Goal: Task Accomplishment & Management: Use online tool/utility

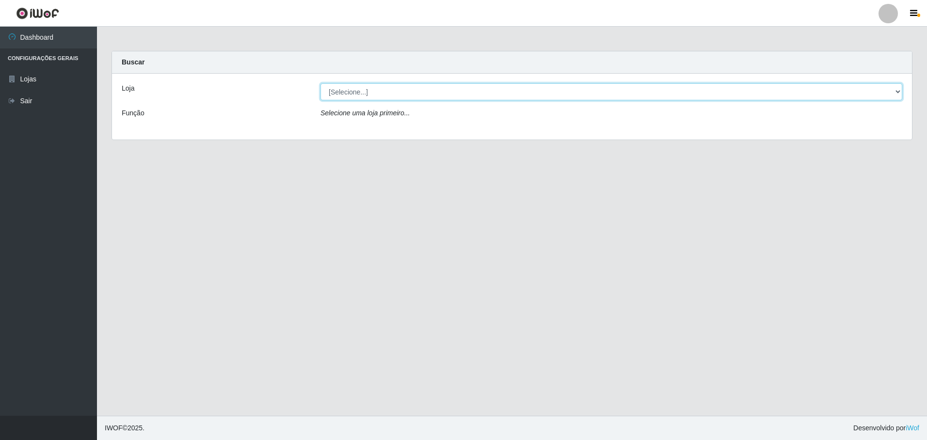
click at [897, 91] on select "[Selecione...] Extrabom - Loja 57 Anchieta" at bounding box center [611, 91] width 582 height 17
select select "470"
click at [320, 83] on select "[Selecione...] Extrabom - Loja 57 Anchieta" at bounding box center [611, 91] width 582 height 17
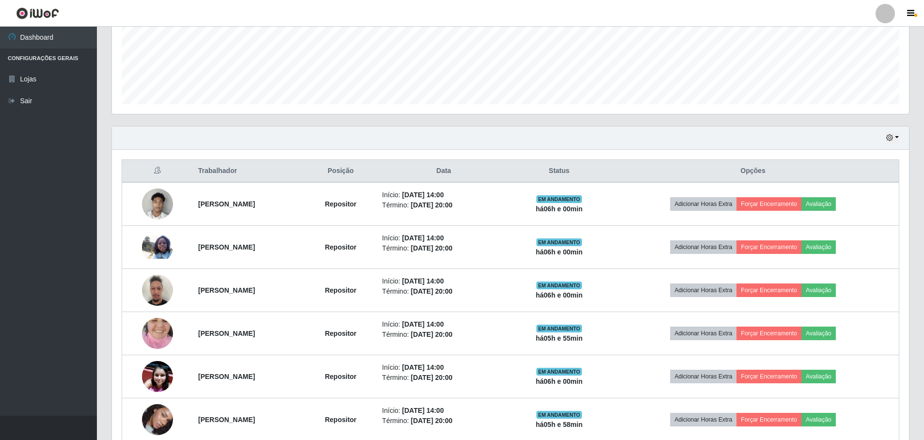
scroll to position [290, 0]
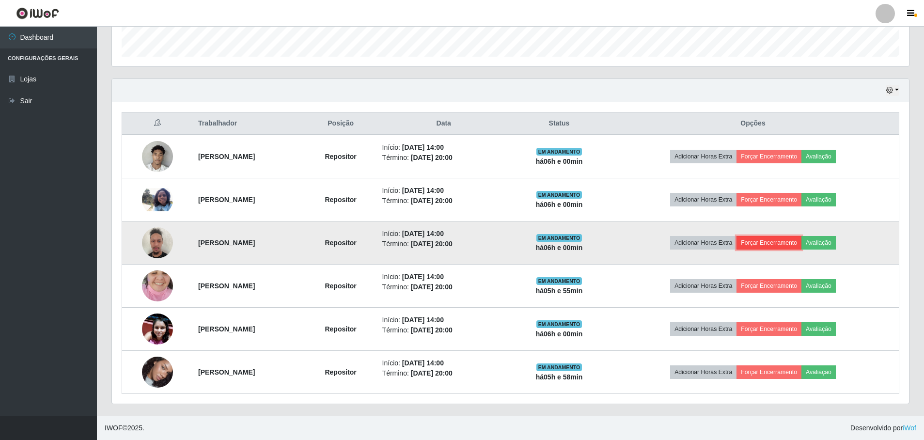
click at [773, 237] on button "Forçar Encerramento" at bounding box center [769, 243] width 65 height 14
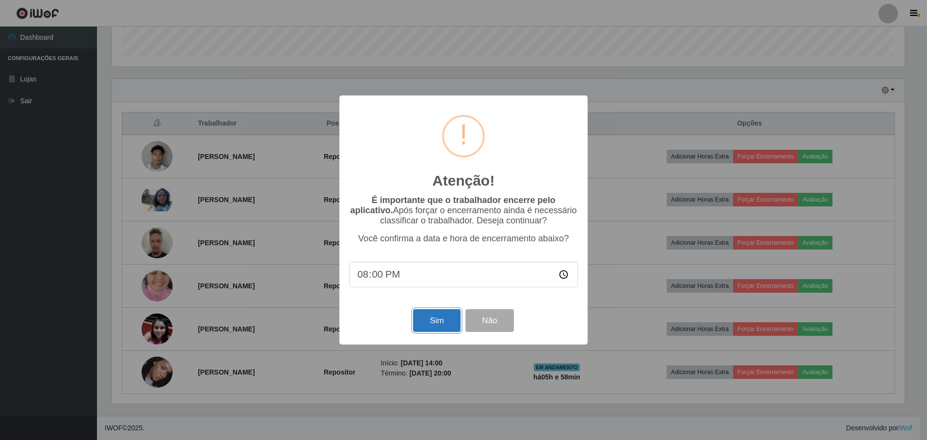
click at [441, 327] on button "Sim" at bounding box center [436, 320] width 47 height 23
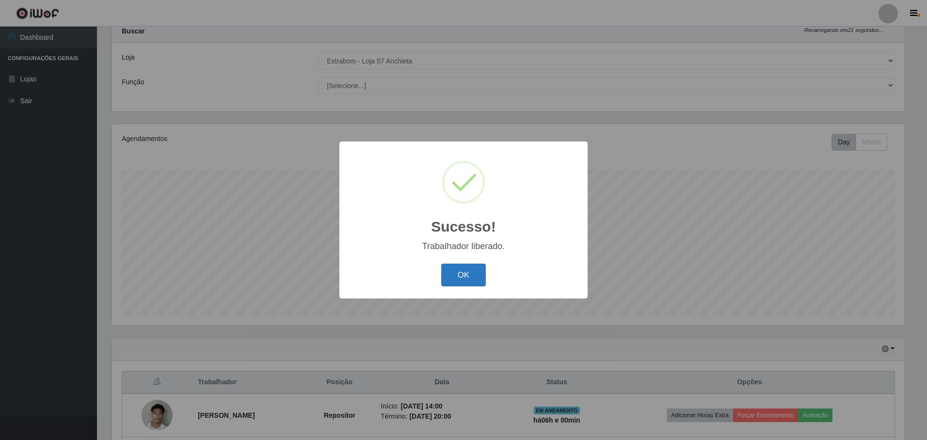
click at [468, 270] on button "OK" at bounding box center [463, 275] width 45 height 23
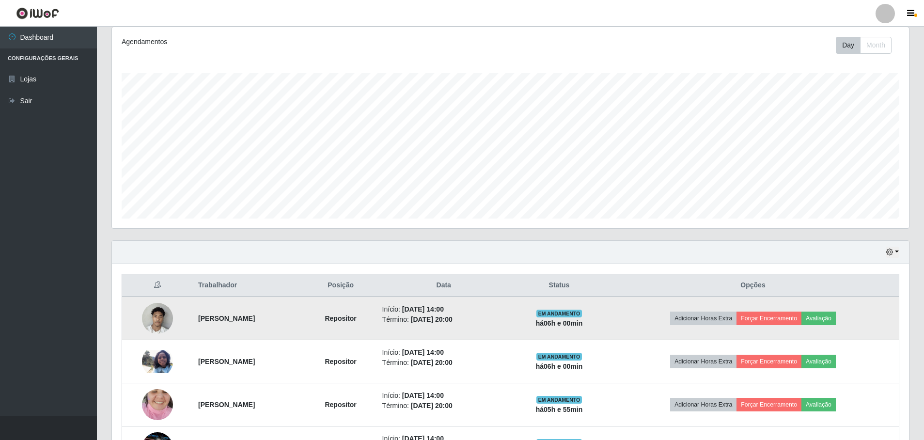
scroll to position [176, 0]
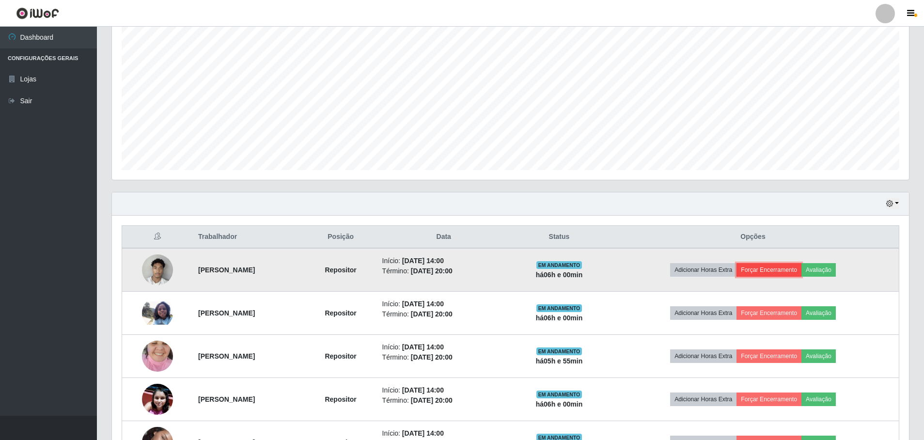
click at [785, 272] on button "Forçar Encerramento" at bounding box center [769, 270] width 65 height 14
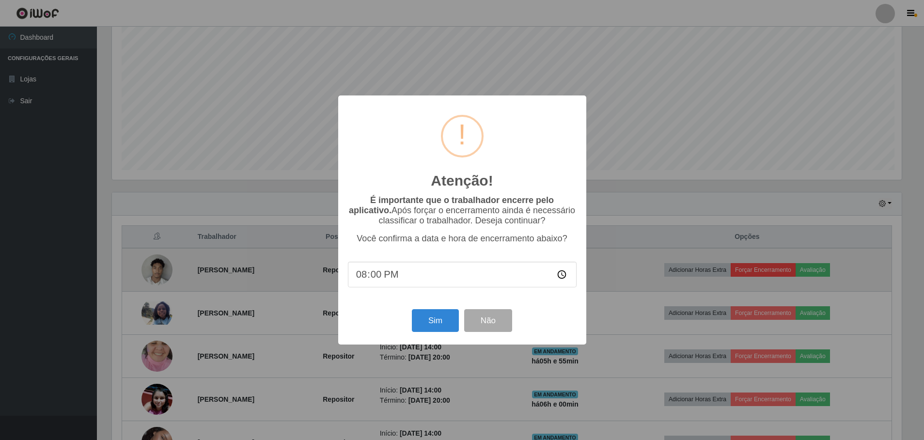
scroll to position [201, 793]
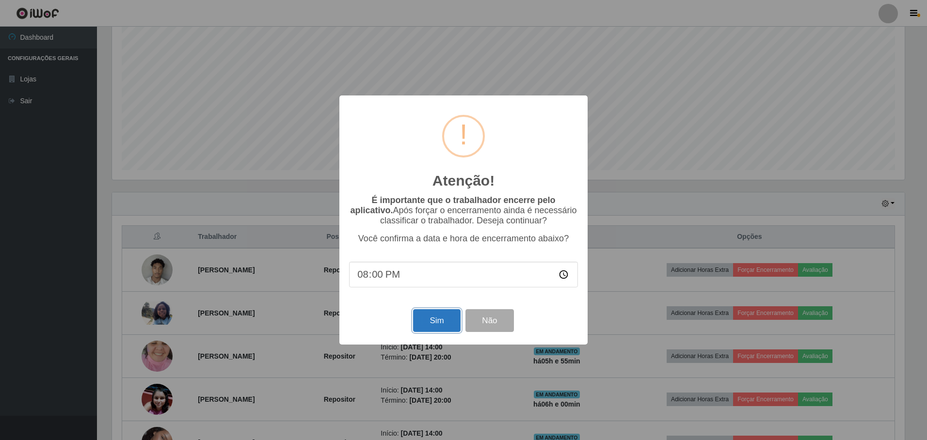
click at [438, 328] on button "Sim" at bounding box center [436, 320] width 47 height 23
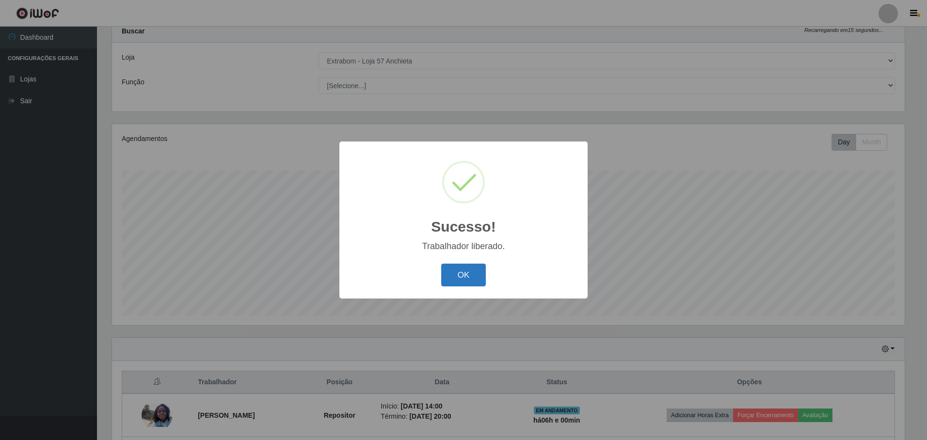
click at [474, 279] on button "OK" at bounding box center [463, 275] width 45 height 23
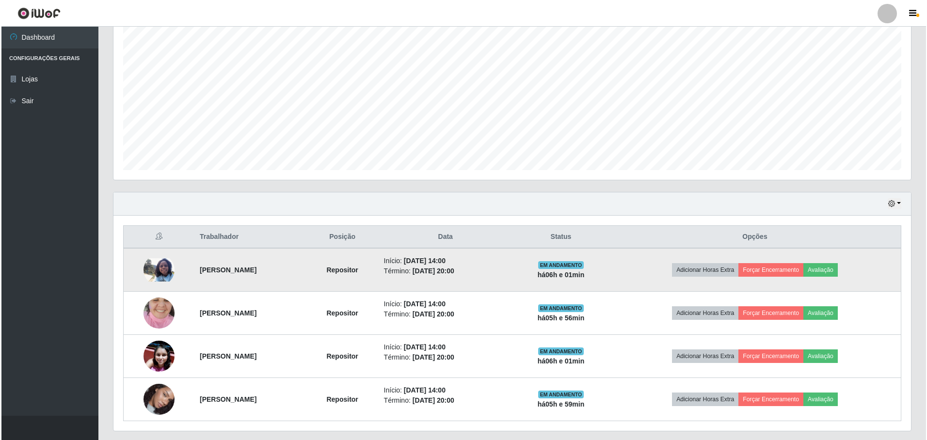
scroll to position [204, 0]
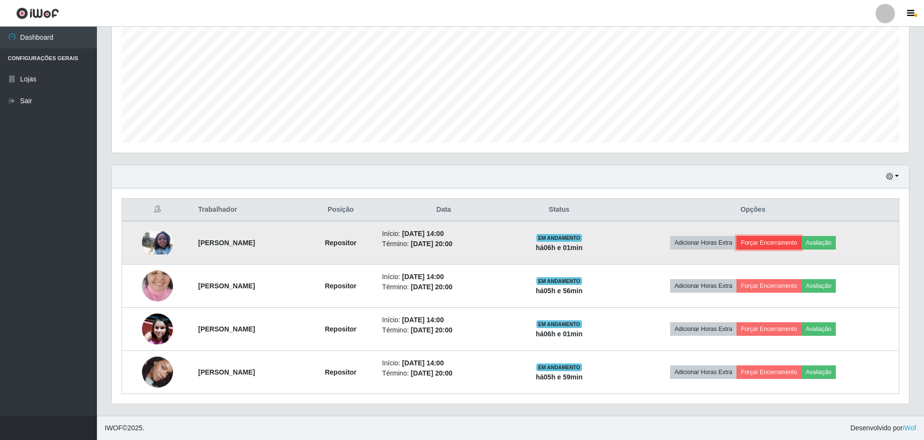
click at [783, 238] on button "Forçar Encerramento" at bounding box center [769, 243] width 65 height 14
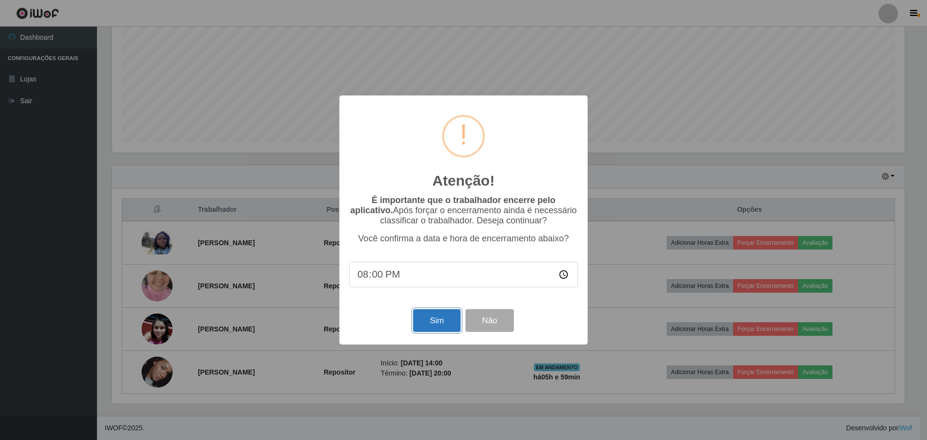
click at [424, 325] on button "Sim" at bounding box center [436, 320] width 47 height 23
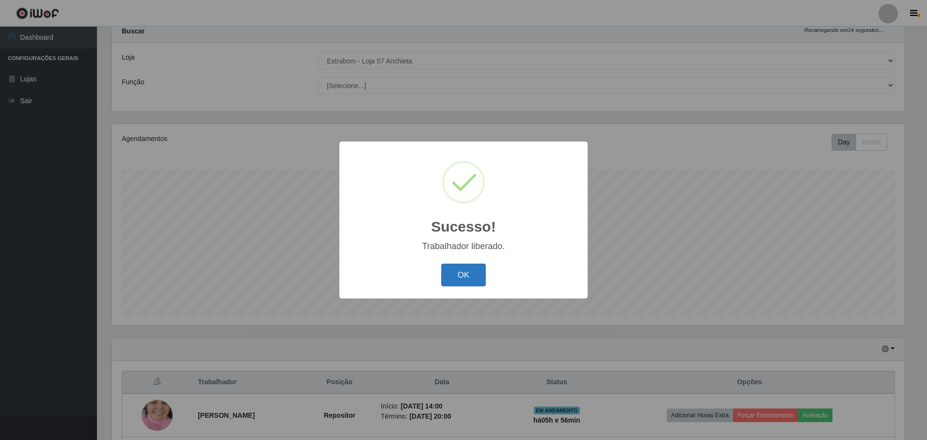
click at [483, 276] on button "OK" at bounding box center [463, 275] width 45 height 23
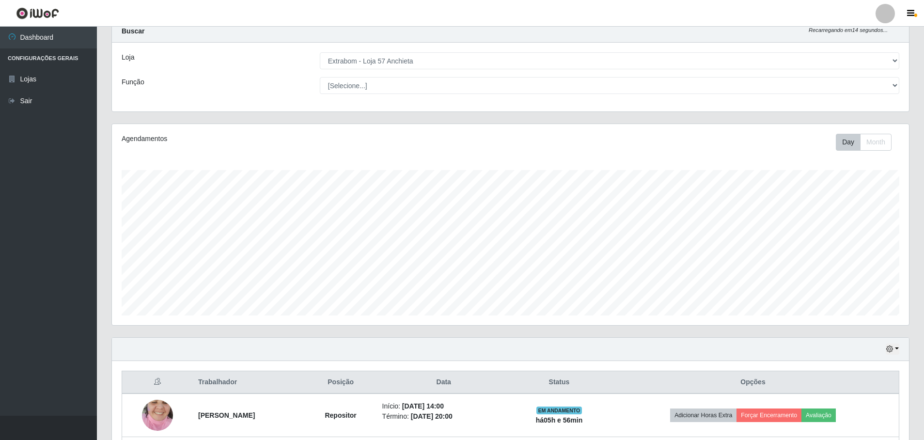
scroll to position [128, 0]
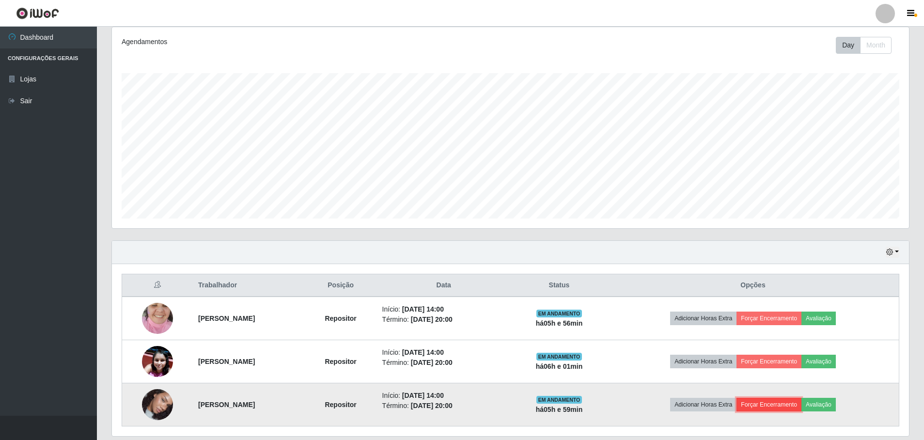
click at [784, 403] on button "Forçar Encerramento" at bounding box center [769, 405] width 65 height 14
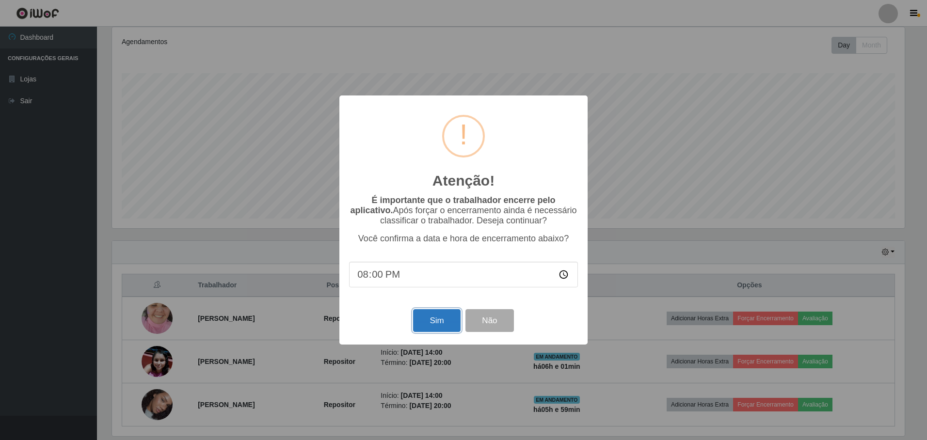
click at [451, 315] on button "Sim" at bounding box center [436, 320] width 47 height 23
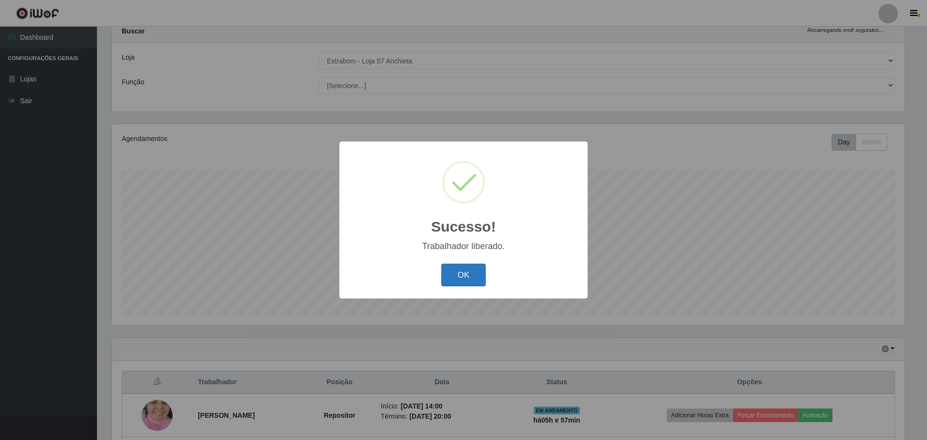
click at [476, 277] on button "OK" at bounding box center [463, 275] width 45 height 23
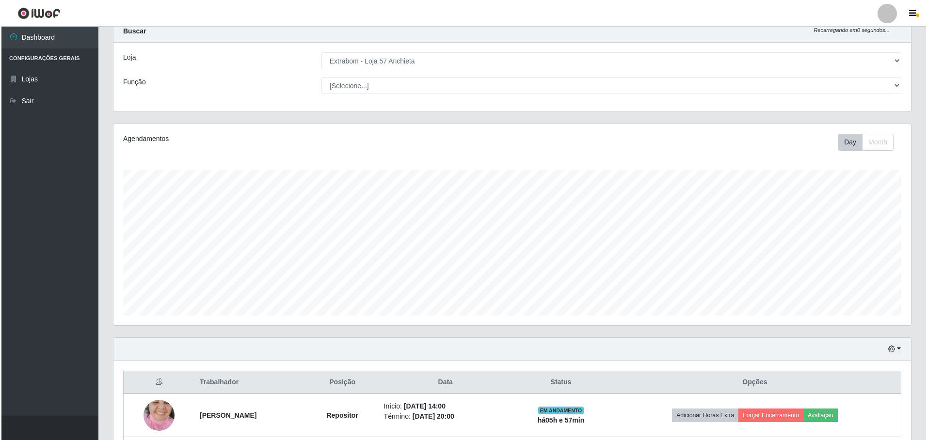
scroll to position [117, 0]
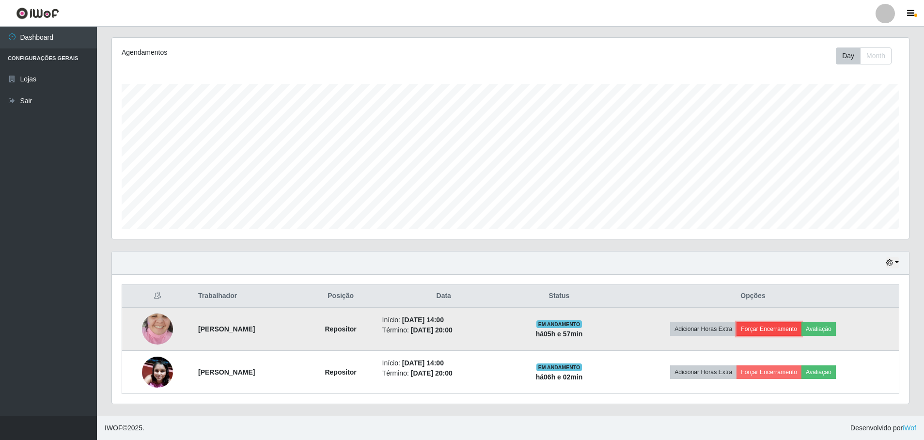
click at [784, 328] on button "Forçar Encerramento" at bounding box center [769, 329] width 65 height 14
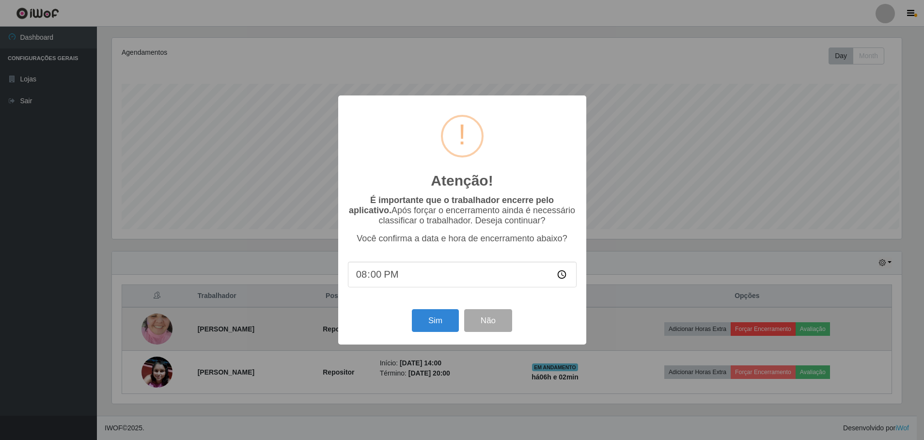
scroll to position [201, 793]
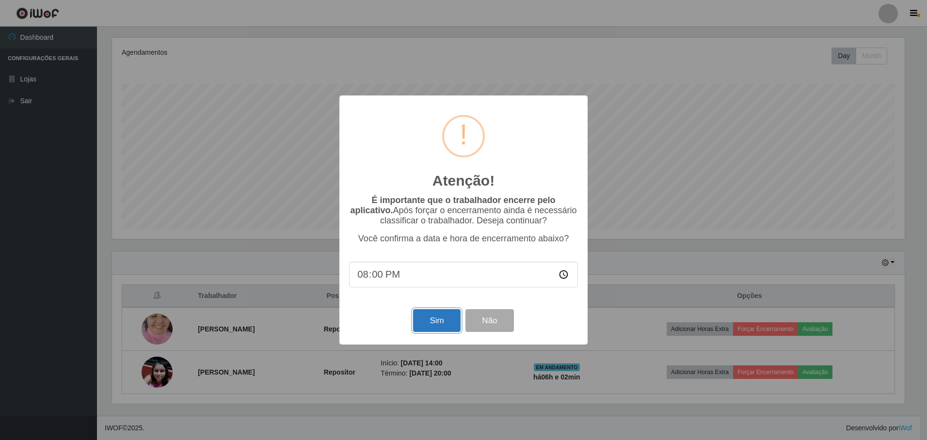
click at [434, 326] on button "Sim" at bounding box center [436, 320] width 47 height 23
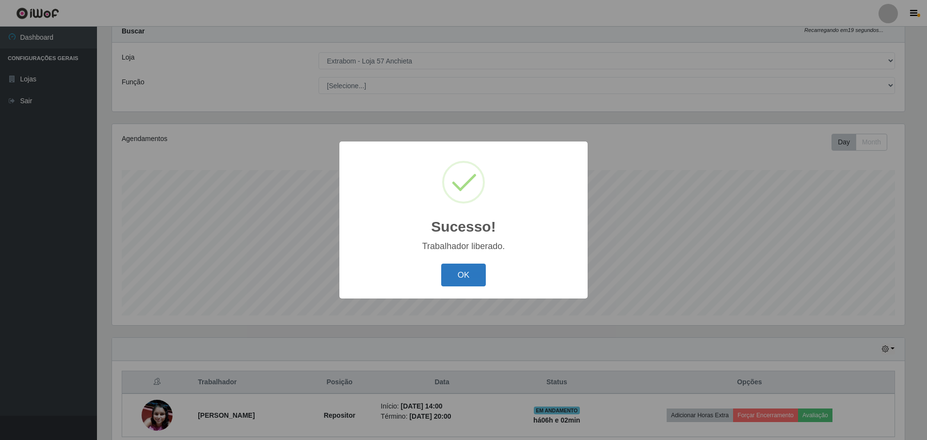
click at [469, 279] on button "OK" at bounding box center [463, 275] width 45 height 23
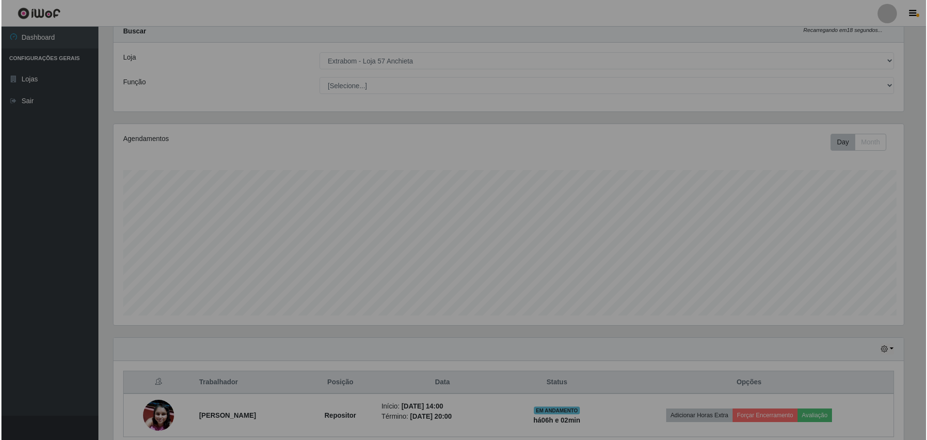
scroll to position [201, 797]
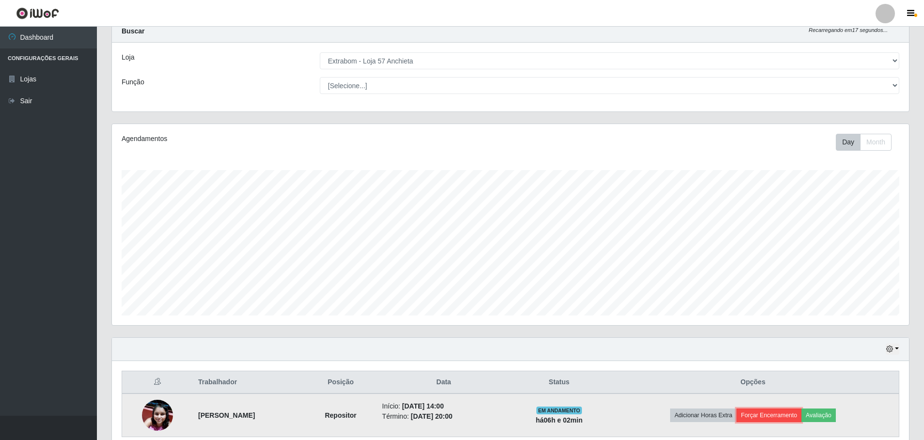
click at [780, 412] on button "Forçar Encerramento" at bounding box center [769, 416] width 65 height 14
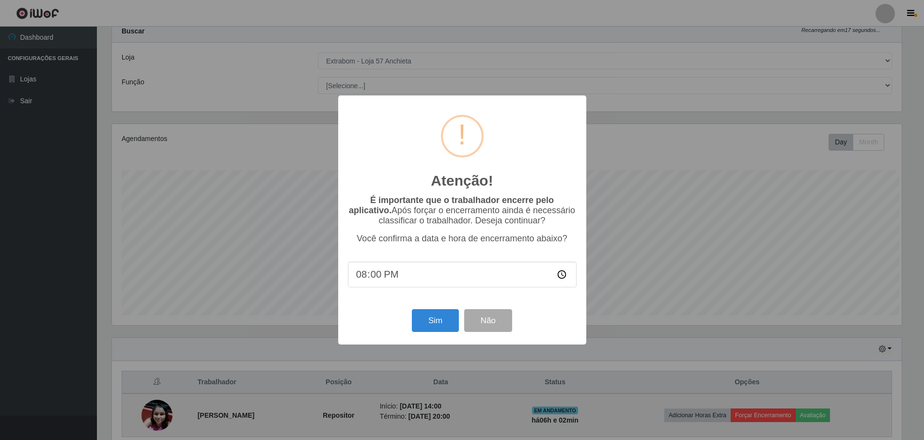
scroll to position [0, 0]
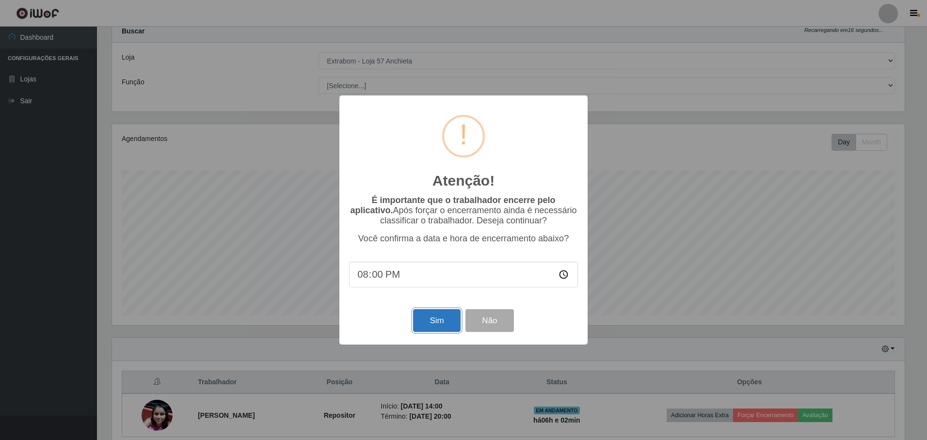
click at [418, 318] on button "Sim" at bounding box center [436, 320] width 47 height 23
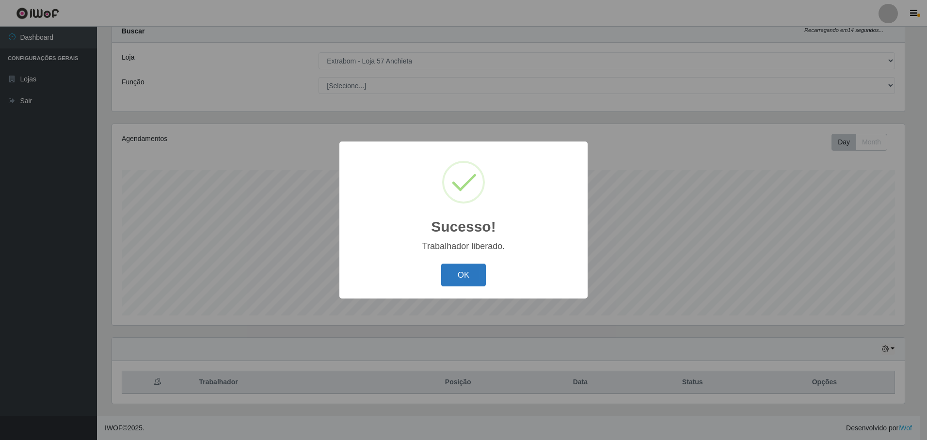
click at [460, 278] on button "OK" at bounding box center [463, 275] width 45 height 23
